Goal: Task Accomplishment & Management: Complete application form

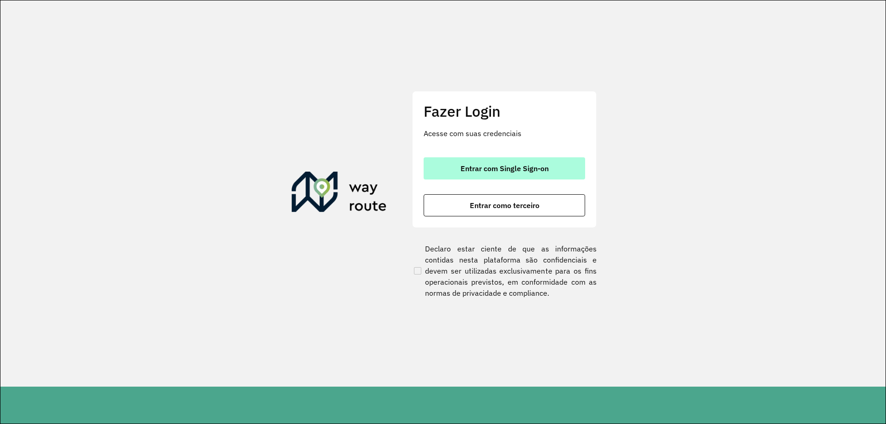
click at [490, 165] on span "Entrar com Single Sign-on" at bounding box center [505, 168] width 88 height 7
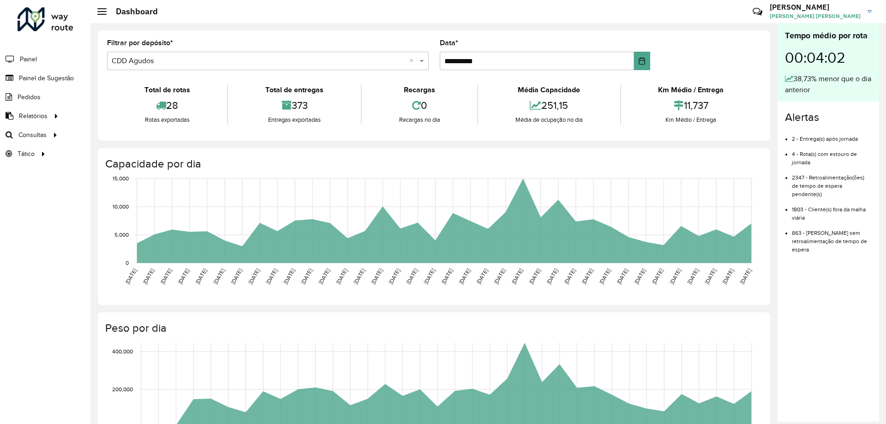
click at [151, 58] on input "text" at bounding box center [259, 61] width 294 height 11
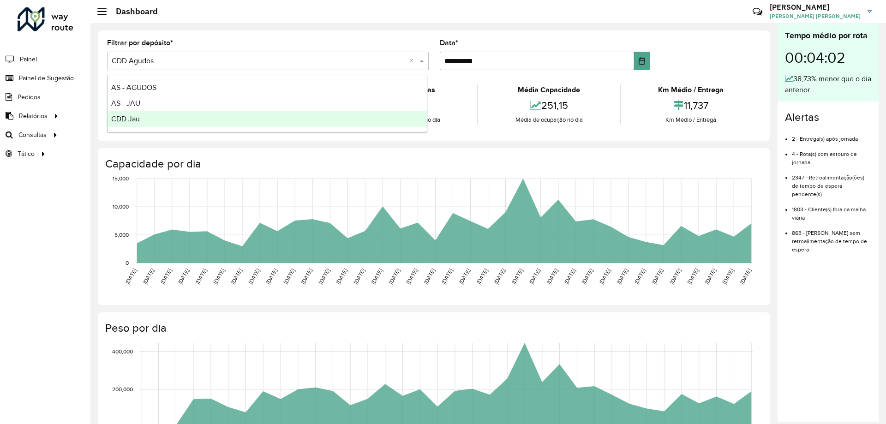
click at [138, 120] on span "CDD Jau" at bounding box center [125, 119] width 29 height 8
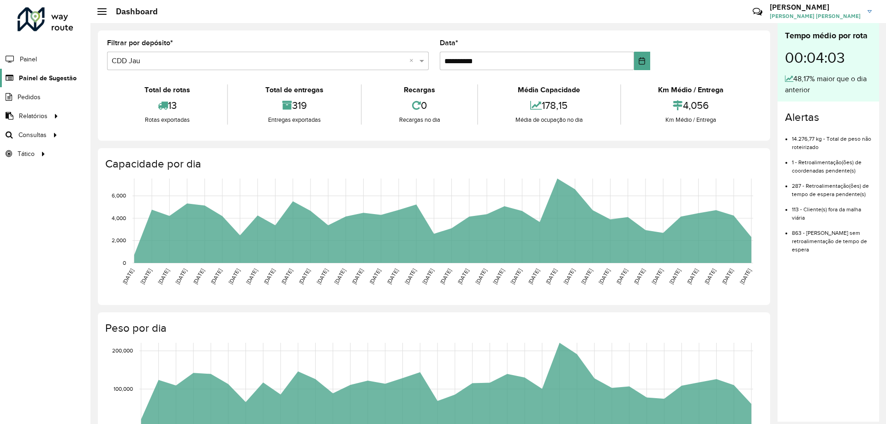
click at [59, 81] on span "Painel de Sugestão" at bounding box center [48, 78] width 58 height 10
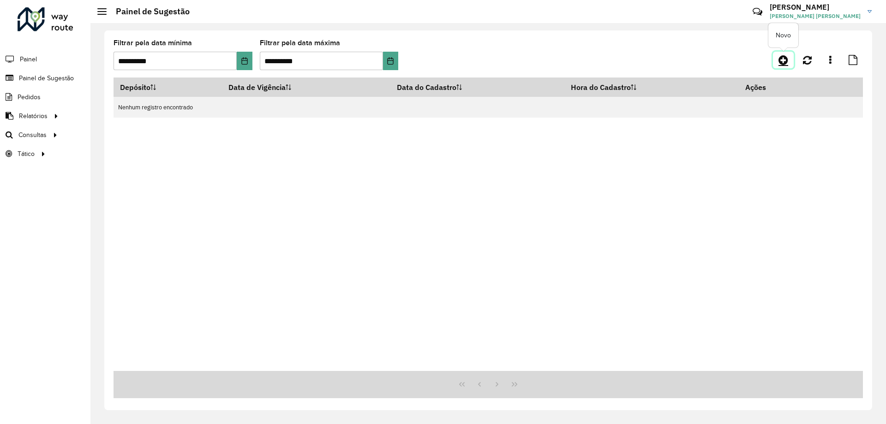
click at [789, 63] on link at bounding box center [783, 60] width 21 height 17
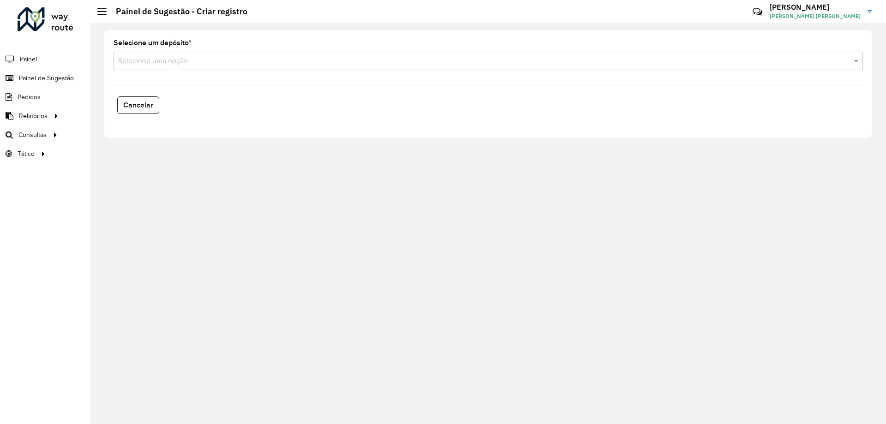
click at [181, 66] on input "text" at bounding box center [479, 61] width 722 height 11
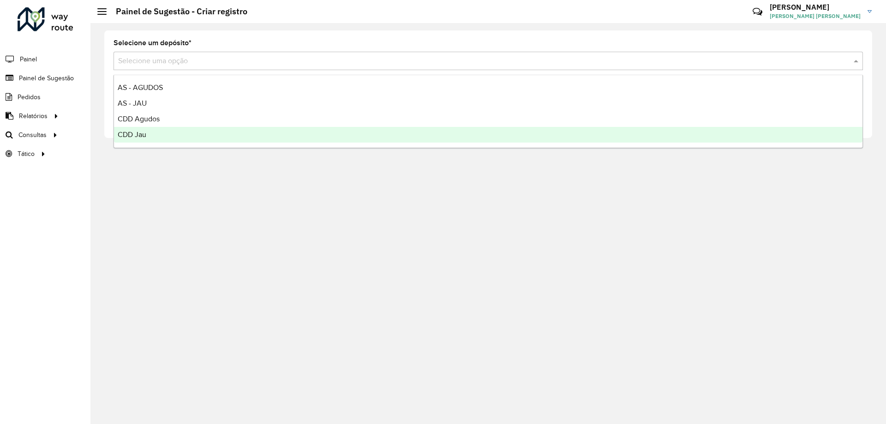
click at [149, 137] on div "CDD Jau" at bounding box center [488, 135] width 749 height 16
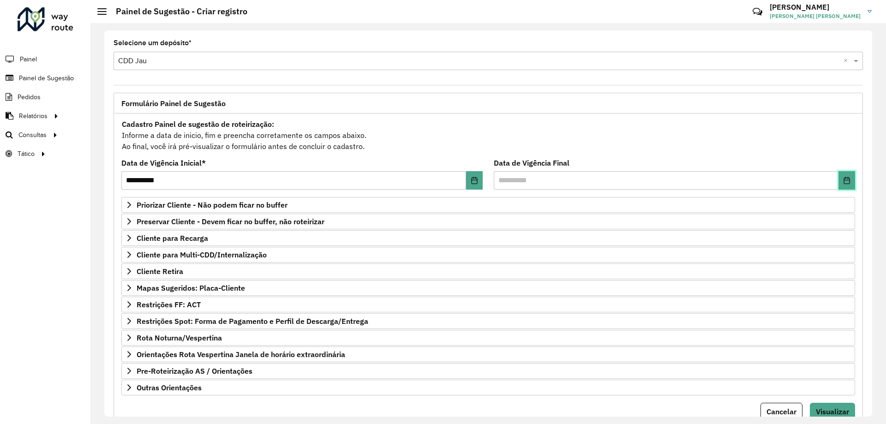
click at [839, 187] on button "Choose Date" at bounding box center [847, 180] width 17 height 18
click at [570, 301] on span "13" at bounding box center [570, 299] width 18 height 18
type input "**********"
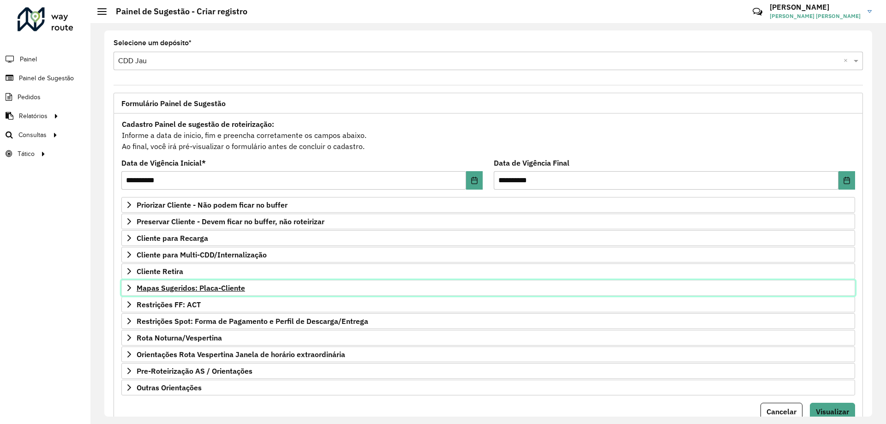
click at [182, 290] on span "Mapas Sugeridos: Placa-Cliente" at bounding box center [191, 287] width 108 height 7
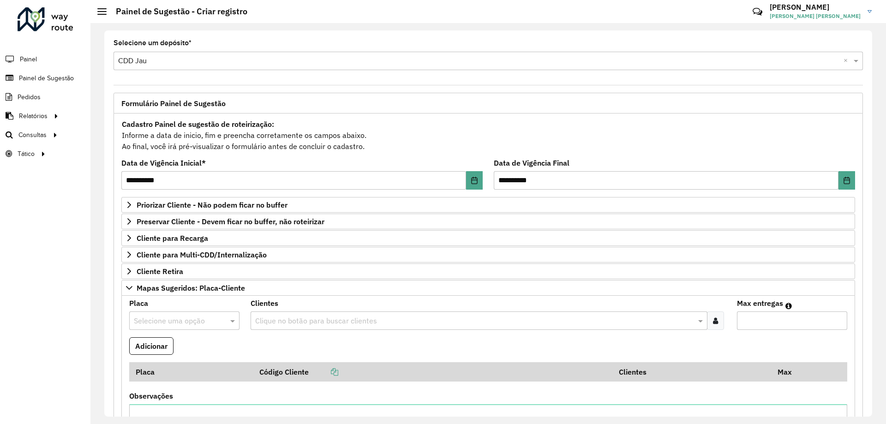
click at [177, 316] on input "text" at bounding box center [175, 321] width 83 height 11
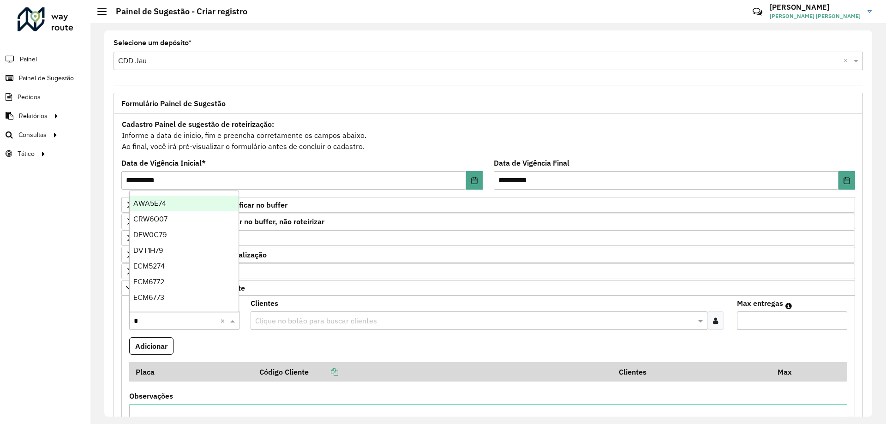
type input "**"
click at [177, 298] on div "RTO2J79" at bounding box center [184, 299] width 109 height 16
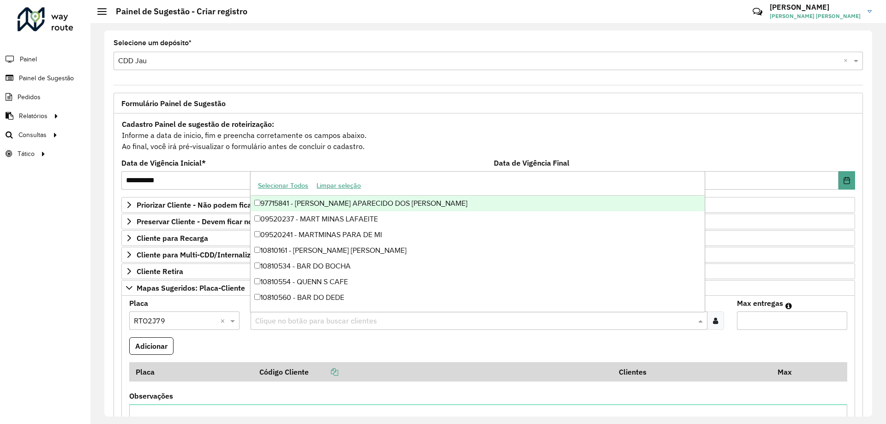
click at [315, 314] on div "Clique no botão para buscar clientes" at bounding box center [479, 321] width 457 height 18
type input "*****"
click at [787, 327] on input "Max entregas" at bounding box center [792, 321] width 110 height 18
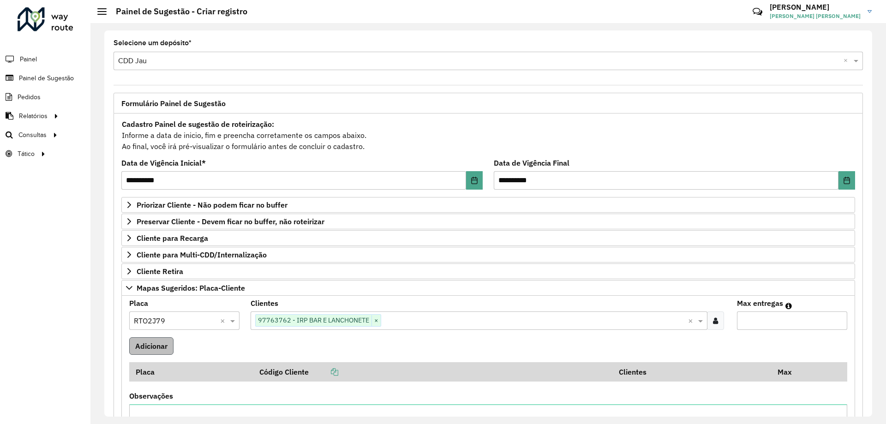
type input "**"
click at [162, 337] on button "Adicionar" at bounding box center [151, 346] width 44 height 18
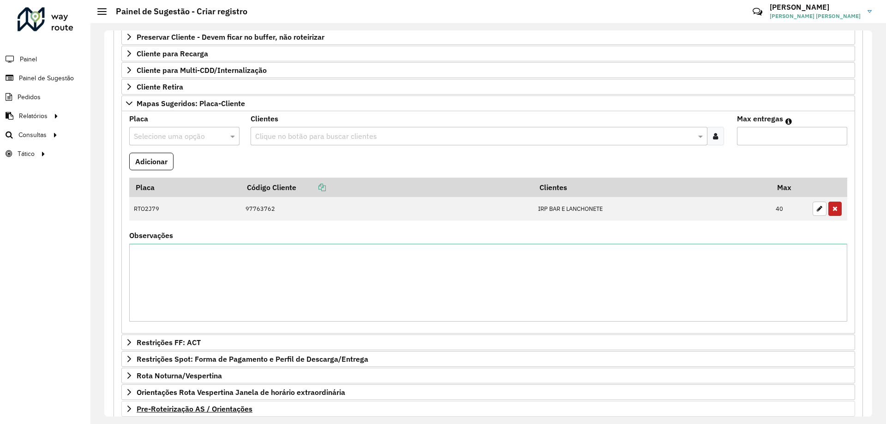
scroll to position [259, 0]
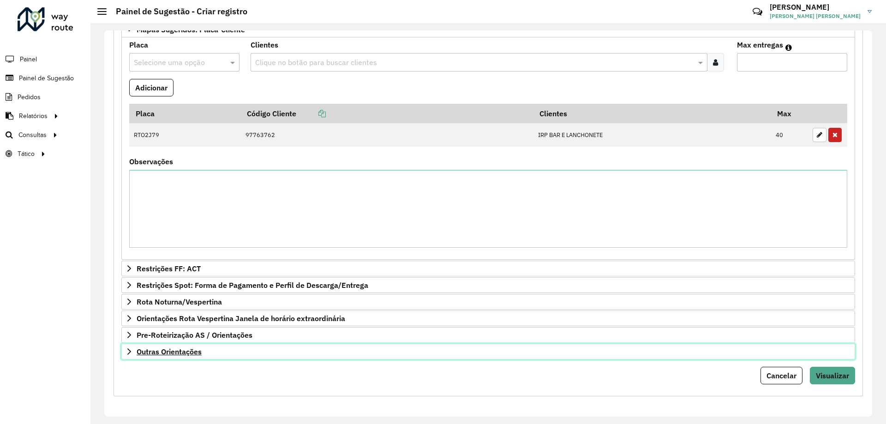
click at [175, 348] on span "Outras Orientações" at bounding box center [169, 351] width 65 height 7
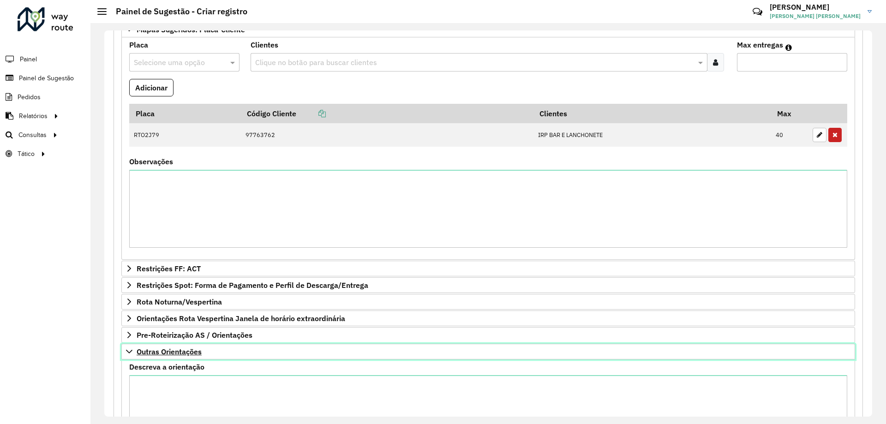
scroll to position [363, 0]
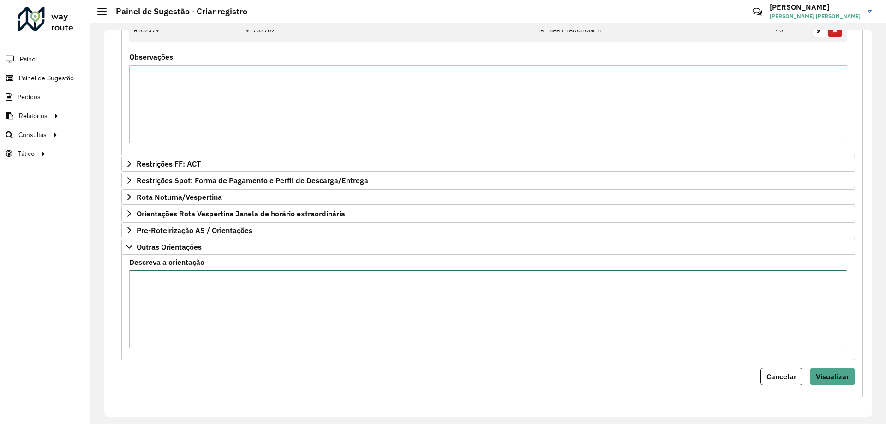
click at [162, 329] on textarea "Descreva a orientação" at bounding box center [488, 310] width 718 height 78
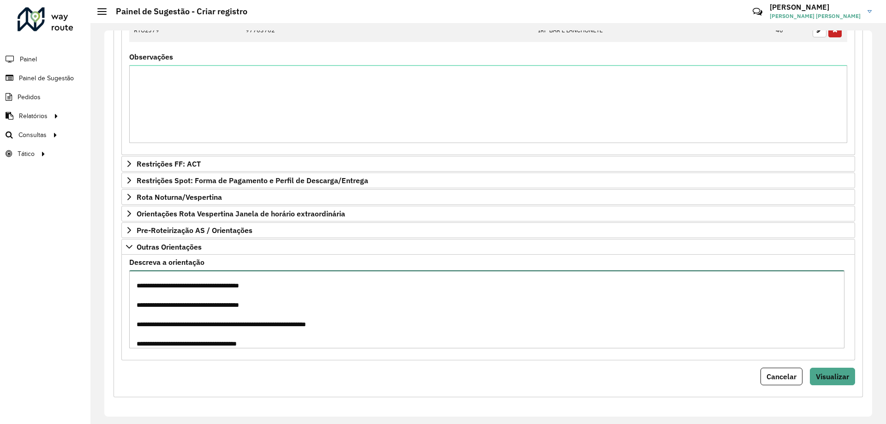
scroll to position [24, 0]
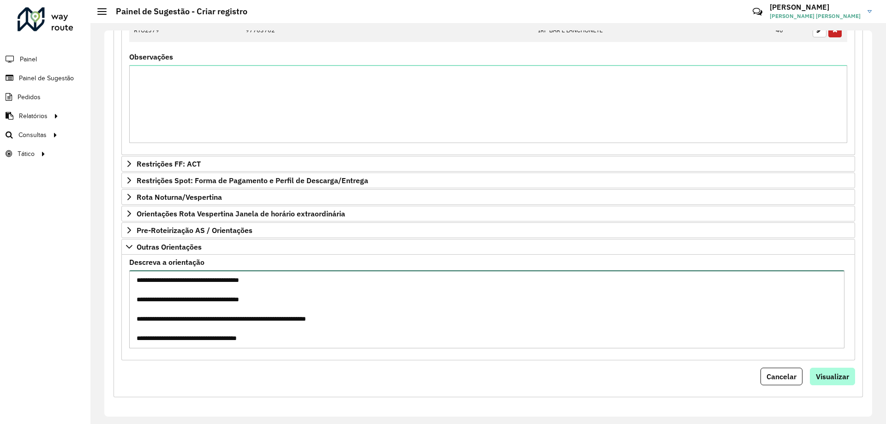
type textarea "**********"
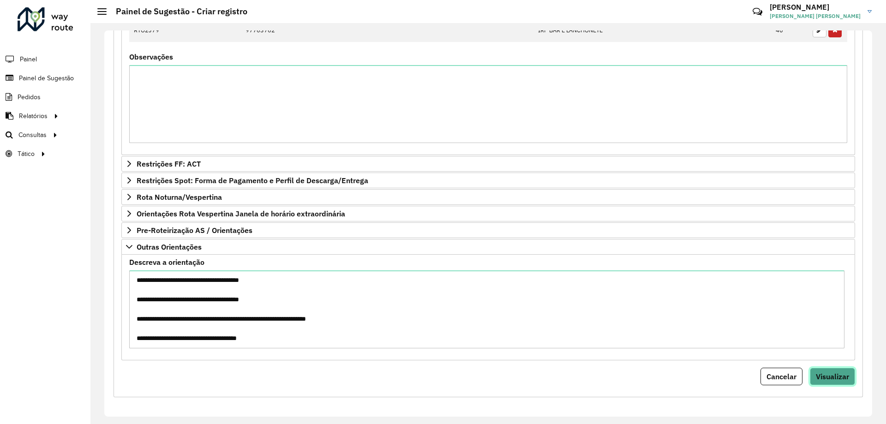
click at [834, 385] on button "Visualizar" at bounding box center [832, 377] width 45 height 18
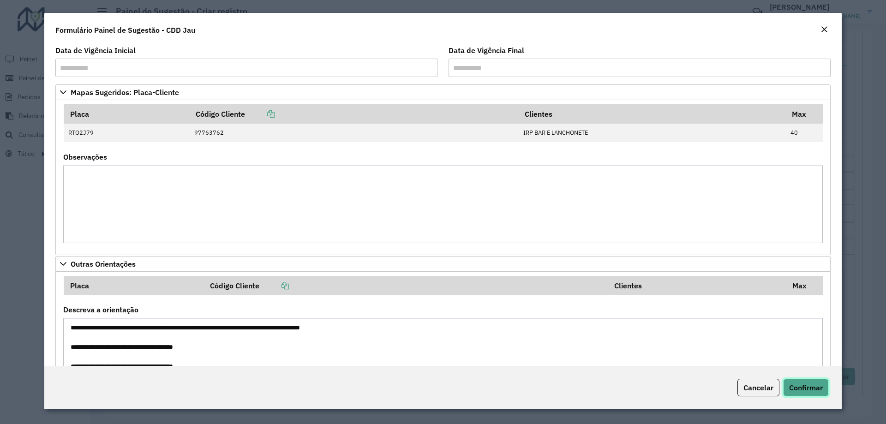
click at [813, 391] on span "Confirmar" at bounding box center [806, 387] width 34 height 9
